Goal: Task Accomplishment & Management: Complete application form

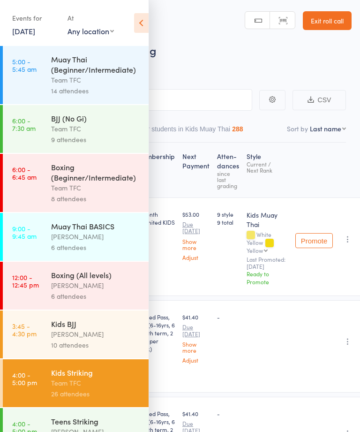
click at [329, 20] on link "Exit roll call" at bounding box center [327, 20] width 49 height 19
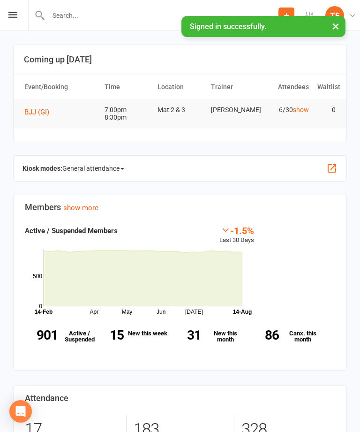
click at [16, 13] on icon at bounding box center [12, 15] width 9 height 6
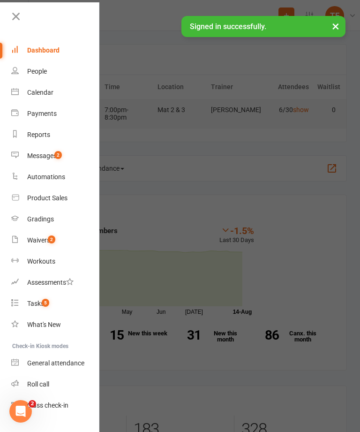
click at [50, 244] on link "Waivers 2" at bounding box center [55, 240] width 89 height 21
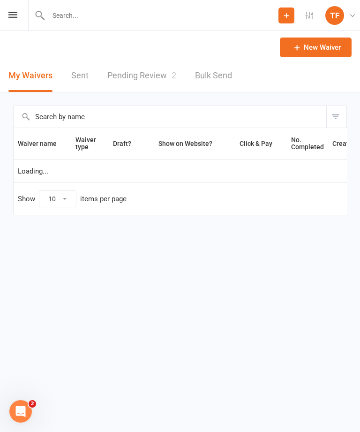
click at [152, 79] on link "Pending Review 2" at bounding box center [141, 76] width 69 height 32
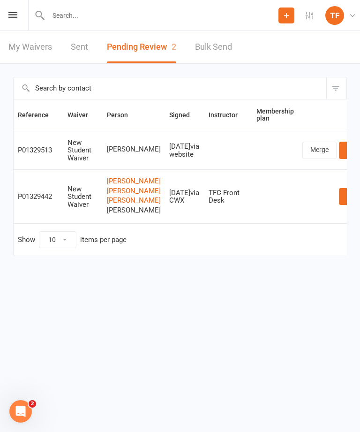
click at [339, 151] on link "Review" at bounding box center [357, 150] width 37 height 17
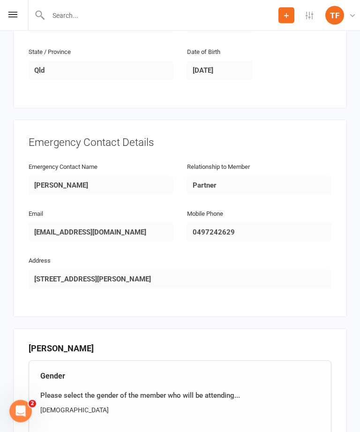
scroll to position [564, 0]
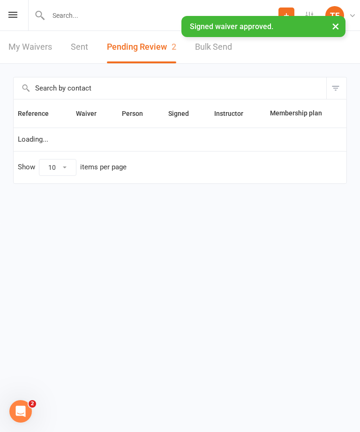
click at [141, 21] on input "text" at bounding box center [162, 15] width 233 height 13
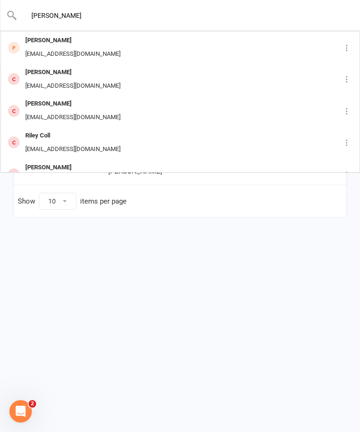
type input "[PERSON_NAME]"
click at [133, 50] on div "[PERSON_NAME] [EMAIL_ADDRESS][DOMAIN_NAME]" at bounding box center [165, 47] width 329 height 31
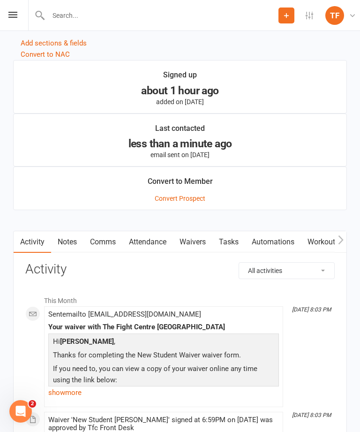
click at [199, 253] on link "Waivers" at bounding box center [192, 242] width 39 height 22
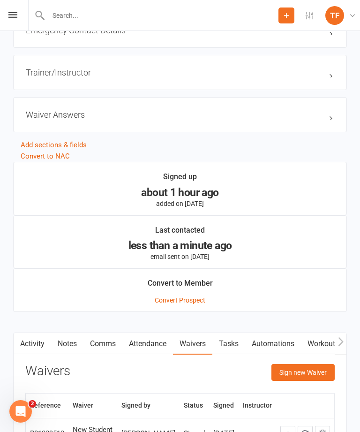
click at [297, 372] on button "Sign new Waiver" at bounding box center [303, 372] width 63 height 17
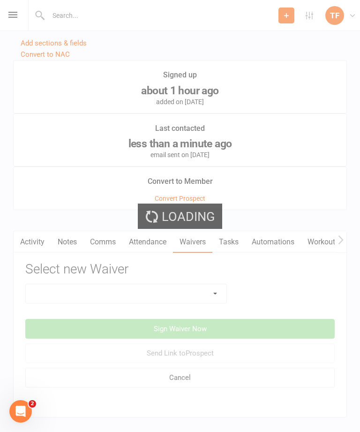
scroll to position [911, 0]
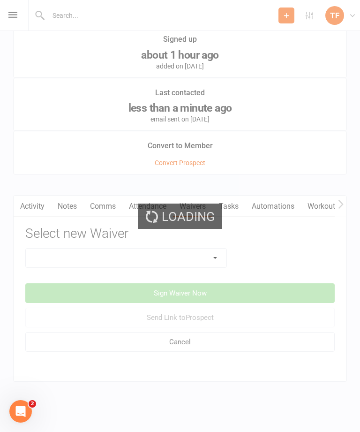
click at [208, 250] on div "Loading" at bounding box center [180, 216] width 360 height 432
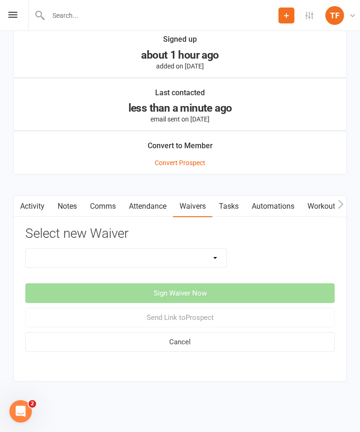
click at [211, 256] on select "Direct Debit Contract New Student Waiver Online - Adults - 12 Month DD Online -…" at bounding box center [126, 258] width 201 height 19
select select "2207"
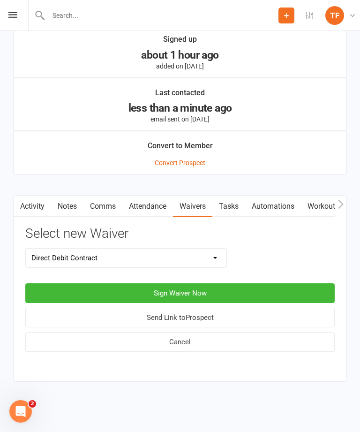
click at [260, 283] on button "Sign Waiver Now" at bounding box center [180, 293] width 310 height 20
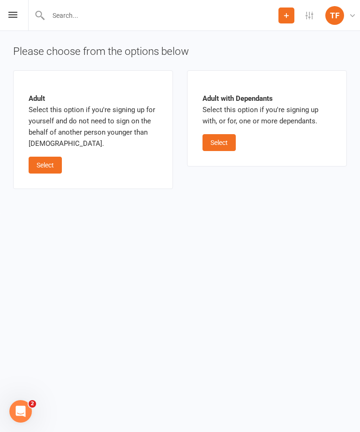
click at [43, 164] on button "Select" at bounding box center [45, 165] width 33 height 17
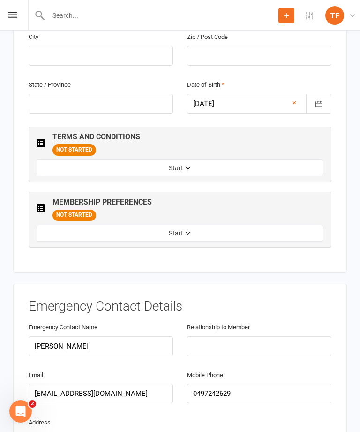
scroll to position [485, 0]
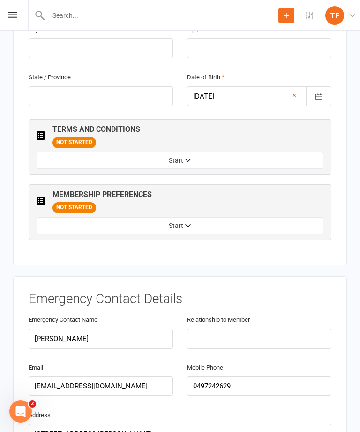
click at [286, 152] on button "Start" at bounding box center [180, 160] width 287 height 17
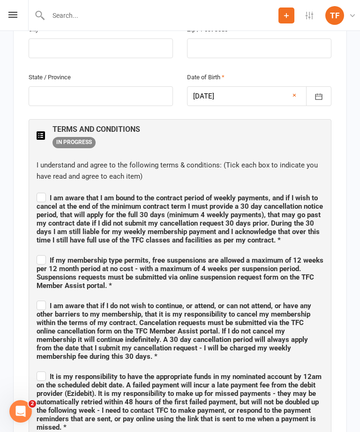
click at [45, 191] on label "I am aware that I am bound to the contract period of weekly payments, and if I …" at bounding box center [180, 218] width 287 height 54
click at [45, 190] on input "I am aware that I am bound to the contract period of weekly payments, and if I …" at bounding box center [180, 190] width 287 height 0
checkbox input "true"
click at [40, 253] on label "If my membership type permits, free suspensions are allowed a maximum of 12 wee…" at bounding box center [180, 271] width 287 height 37
click at [40, 252] on input "If my membership type permits, free suspensions are allowed a maximum of 12 wee…" at bounding box center [180, 252] width 287 height 0
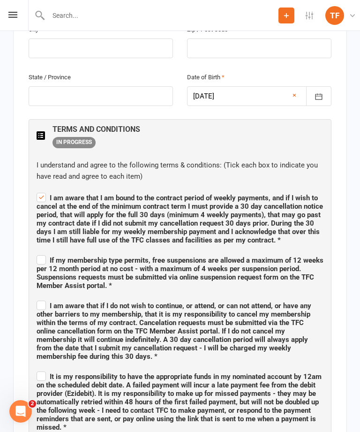
checkbox input "true"
click at [38, 302] on span "I am aware that if I do not wish to continue, or attend, or can not attend, or …" at bounding box center [174, 331] width 275 height 59
click at [38, 298] on input "I am aware that if I do not wish to continue, or attend, or can not attend, or …" at bounding box center [180, 298] width 287 height 0
checkbox input "true"
click at [44, 370] on span "It is my responsibility to have the appropriate funds in my nominated account b…" at bounding box center [180, 401] width 287 height 62
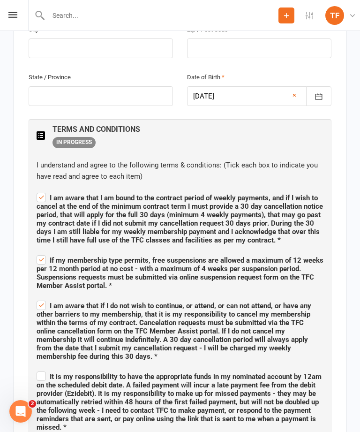
click at [44, 368] on input "It is my responsibility to have the appropriate funds in my nominated account b…" at bounding box center [180, 368] width 287 height 0
checkbox input "true"
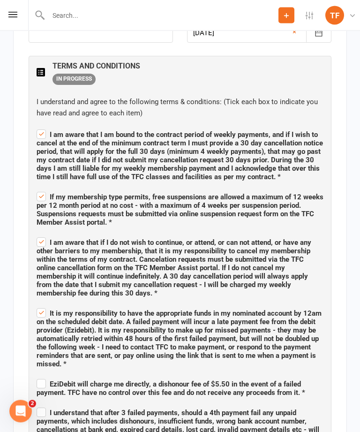
click at [39, 378] on label "EziDebit will charge me directly, a dishonour fee of $5.50 in the event of a fa…" at bounding box center [180, 388] width 287 height 20
click at [39, 376] on input "EziDebit will charge me directly, a dishonour fee of $5.50 in the event of a fa…" at bounding box center [180, 376] width 287 height 0
checkbox input "true"
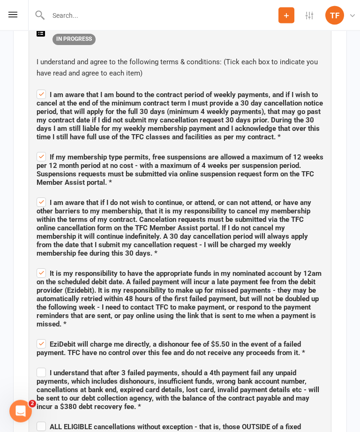
click at [34, 344] on div "TERMS AND CONDITIONS IN PROGRESS I understand and agree to the following terms …" at bounding box center [180, 361] width 303 height 690
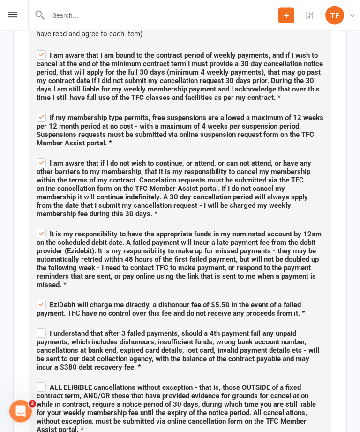
click at [41, 327] on label "I understand that after 3 failed payments, should a 4th payment fail any unpaid…" at bounding box center [180, 349] width 287 height 45
click at [41, 326] on input "I understand that after 3 failed payments, should a 4th payment fail any unpaid…" at bounding box center [180, 326] width 287 height 0
checkbox input "true"
click at [39, 379] on input "ALL ELIGIBLE cancellations without exception - that is, those OUTSIDE of a fixe…" at bounding box center [180, 379] width 287 height 0
checkbox input "true"
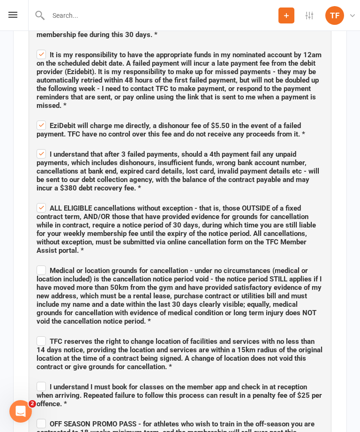
click at [38, 267] on span "Medical or location grounds for cancellation - under no circumstances (medical …" at bounding box center [179, 296] width 285 height 59
click at [38, 262] on input "Medical or location grounds for cancellation - under no circumstances (medical …" at bounding box center [180, 262] width 287 height 0
checkbox input "true"
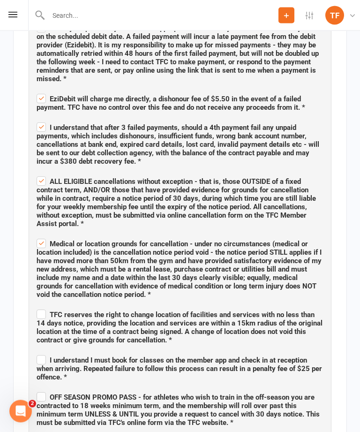
click at [41, 308] on label "TFC reserves the right to change location of facilities and services with no le…" at bounding box center [180, 326] width 287 height 37
click at [41, 307] on input "TFC reserves the right to change location of facilities and services with no le…" at bounding box center [180, 307] width 287 height 0
checkbox input "true"
click at [47, 356] on span "I understand I must book for classes on the member app and check in at receptio…" at bounding box center [180, 368] width 286 height 25
click at [47, 352] on input "I understand I must book for classes on the member app and check in at receptio…" at bounding box center [180, 352] width 287 height 0
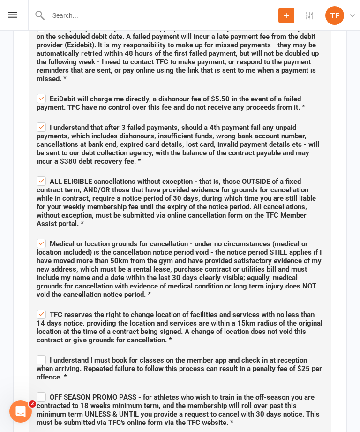
checkbox input "true"
click at [39, 393] on span "OFF SEASON PROMO PASS - for athletes who wish to train in the off-season you ar…" at bounding box center [178, 410] width 283 height 34
click at [39, 389] on input "OFF SEASON PROMO PASS - for athletes who wish to train in the off-season you ar…" at bounding box center [180, 389] width 287 height 0
checkbox input "true"
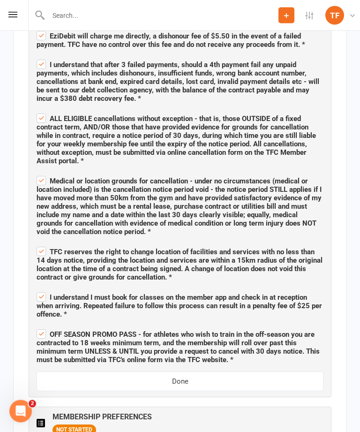
click at [262, 372] on button "Done" at bounding box center [180, 382] width 287 height 20
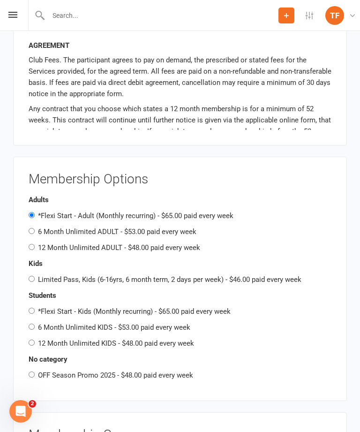
scroll to position [970, 0]
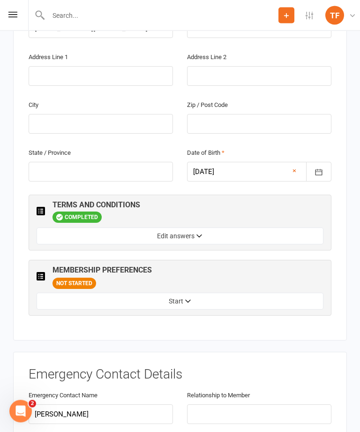
click at [267, 293] on button "Start" at bounding box center [180, 301] width 287 height 17
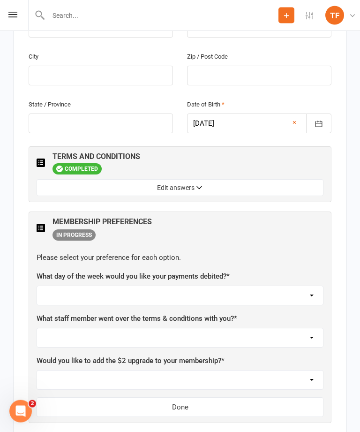
scroll to position [458, 0]
click at [287, 286] on select "[DATE] [DATE] [DATE] [DATE] [DATE]" at bounding box center [180, 295] width 286 height 19
select select "[DATE]"
click at [264, 329] on select "Not sure [PERSON_NAME] [PERSON_NAME] [PERSON_NAME] [PERSON_NAME] [PERSON_NAME] …" at bounding box center [180, 338] width 286 height 19
select select "[PERSON_NAME]"
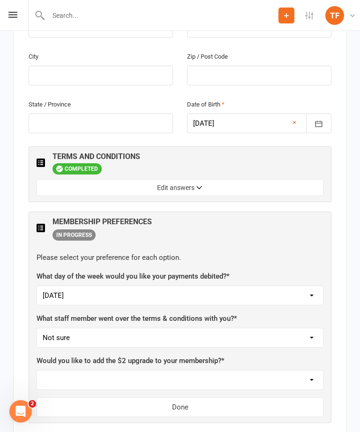
click at [283, 355] on div "Would you like to add the $2 upgrade to your membership? * Yes, please add Not …" at bounding box center [180, 372] width 287 height 35
click at [249, 371] on select "Yes, please add Not at this time" at bounding box center [180, 380] width 286 height 19
select select "Not at this time"
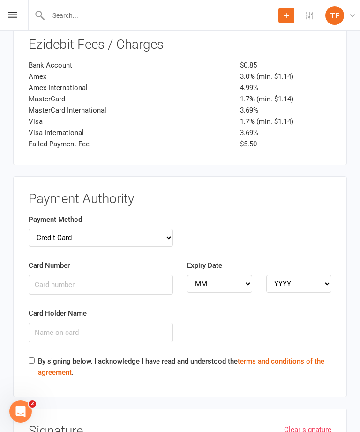
scroll to position [1636, 0]
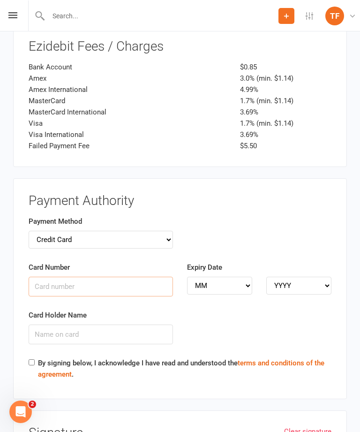
click at [50, 276] on input "Card Number" at bounding box center [101, 286] width 145 height 20
type input "[CREDIT_CARD_NUMBER]"
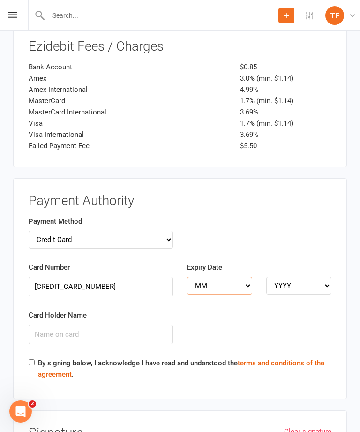
click at [222, 277] on select "MM 01 02 03 04 05 06 07 08 09 10 11 12" at bounding box center [219, 286] width 65 height 18
select select "05"
click at [299, 277] on select "YYYY 2025 2026 2027 2028 2029 2030 2031 2032 2033 2034" at bounding box center [299, 286] width 65 height 18
select select "2028"
click at [53, 325] on input "Card Holder Name" at bounding box center [101, 335] width 145 height 20
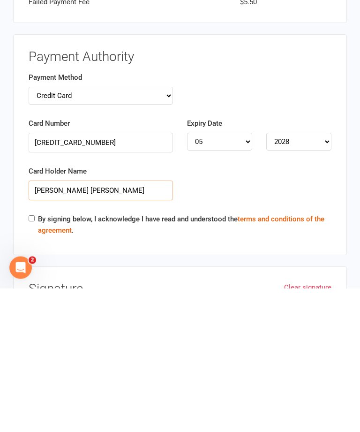
type input "[PERSON_NAME] [PERSON_NAME]"
click at [25, 183] on div "Payment Authority Payment Method Credit Card Bank Account Card Number [CREDIT_C…" at bounding box center [180, 288] width 334 height 221
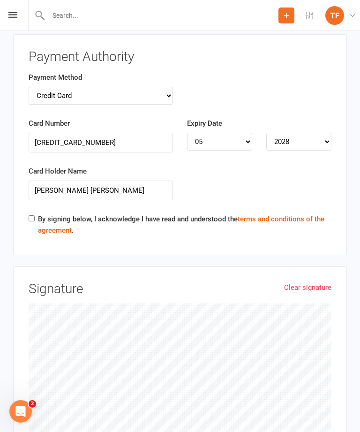
click at [31, 215] on input "By signing below, I acknowledge I have read and understood the terms and condit…" at bounding box center [32, 218] width 6 height 6
checkbox input "true"
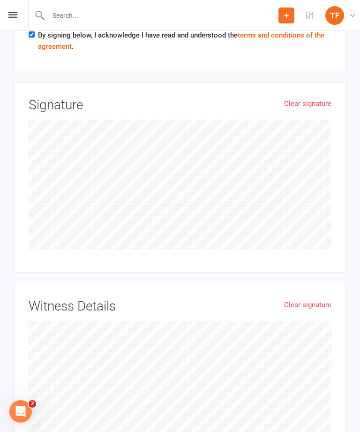
scroll to position [1972, 0]
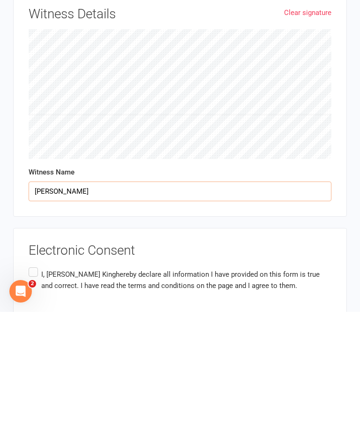
type input "[PERSON_NAME]"
click at [33, 386] on label "I, [PERSON_NAME] hereby declare all information I have provided on this form is…" at bounding box center [180, 401] width 303 height 30
click at [33, 386] on input "I, [PERSON_NAME] hereby declare all information I have provided on this form is…" at bounding box center [32, 386] width 6 height 0
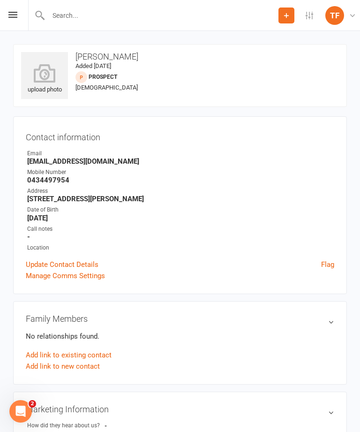
click at [40, 74] on icon at bounding box center [44, 73] width 47 height 19
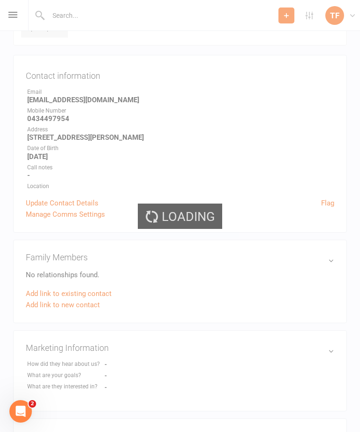
scroll to position [61, 0]
